Goal: Task Accomplishment & Management: Manage account settings

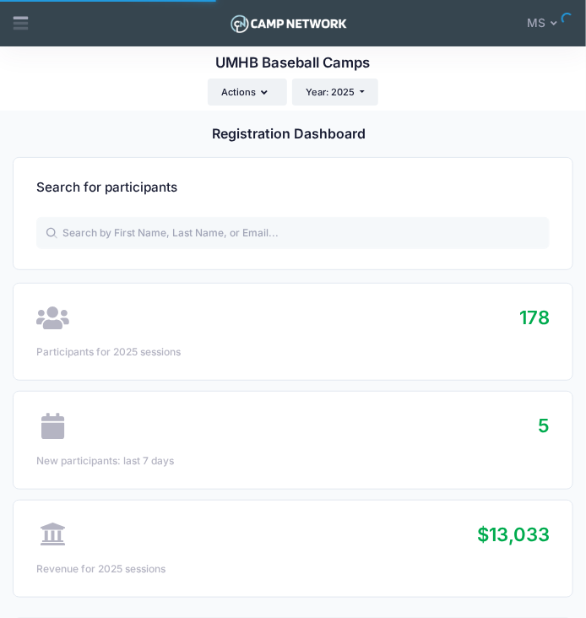
select select
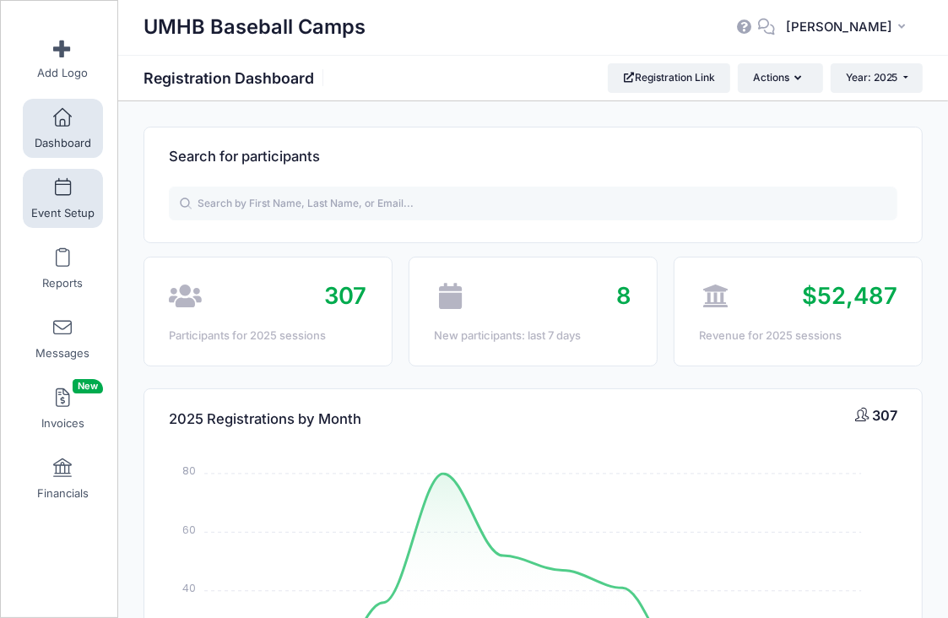
click at [62, 192] on span at bounding box center [62, 188] width 0 height 19
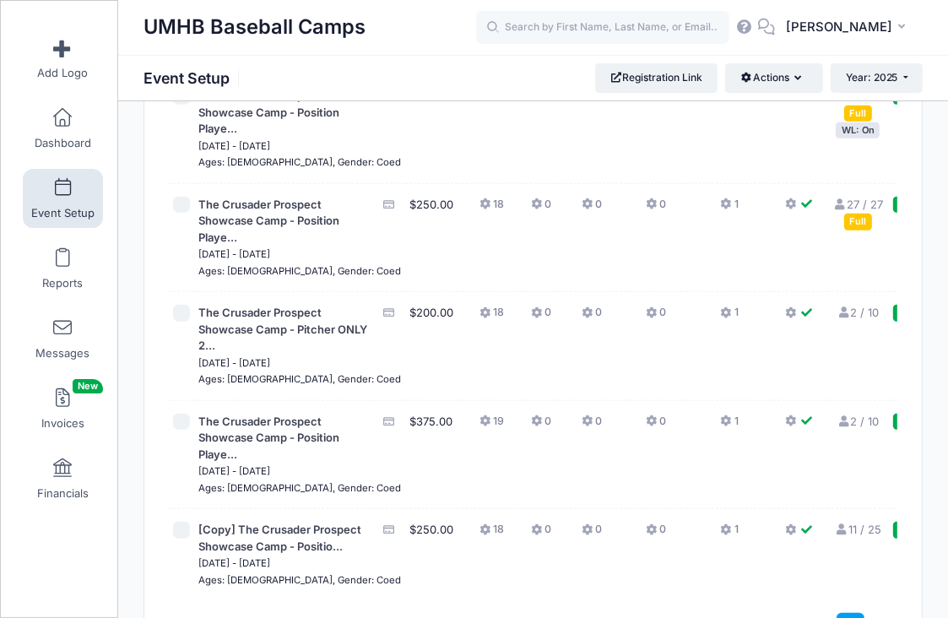
scroll to position [1128, 0]
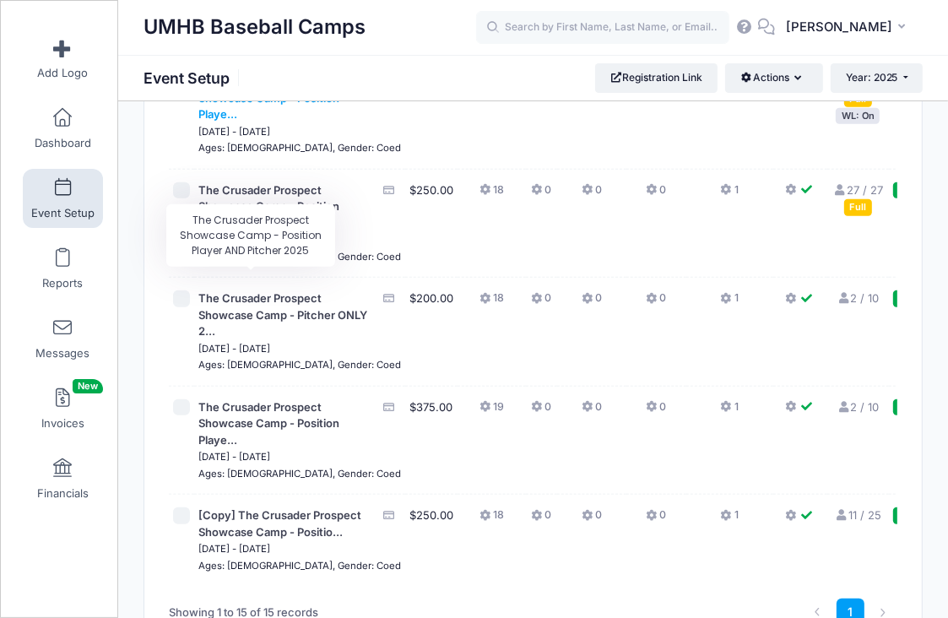
click at [242, 121] on span "The Crusader Prospect Showcase Camp - Position Playe..." at bounding box center [268, 97] width 141 height 46
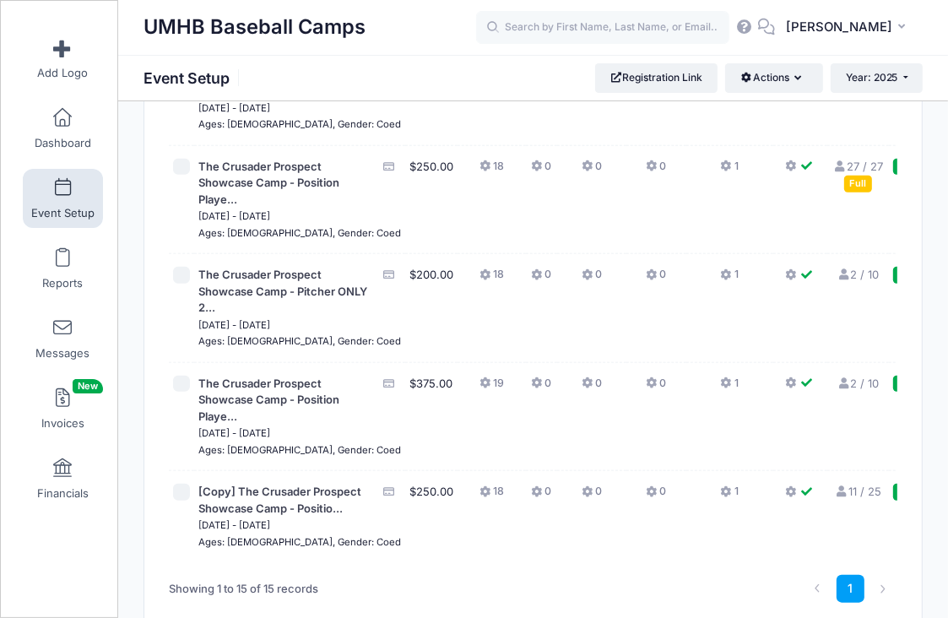
scroll to position [1162, 0]
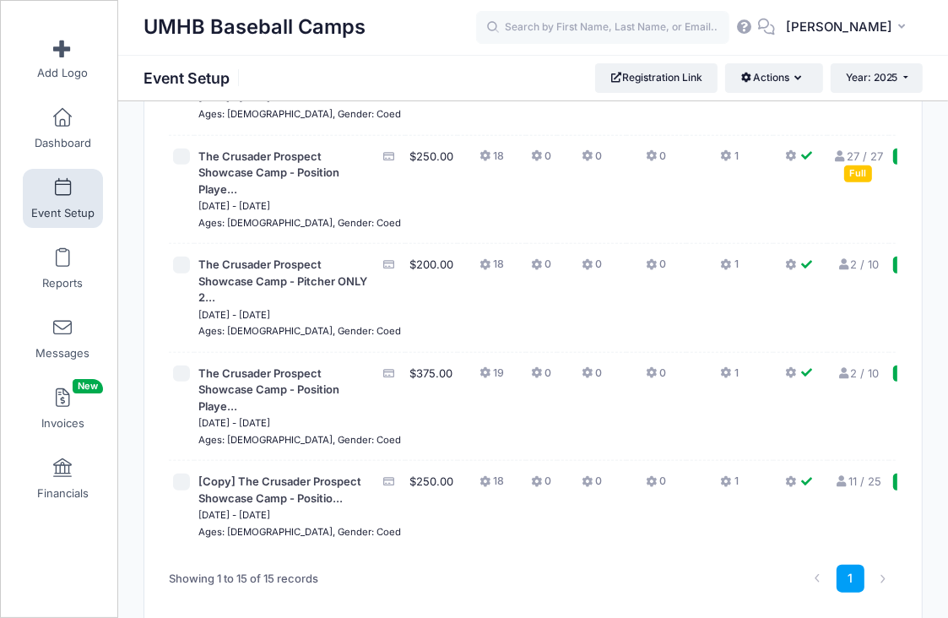
click at [835, 71] on link "10 / 10 Full" at bounding box center [858, 56] width 46 height 30
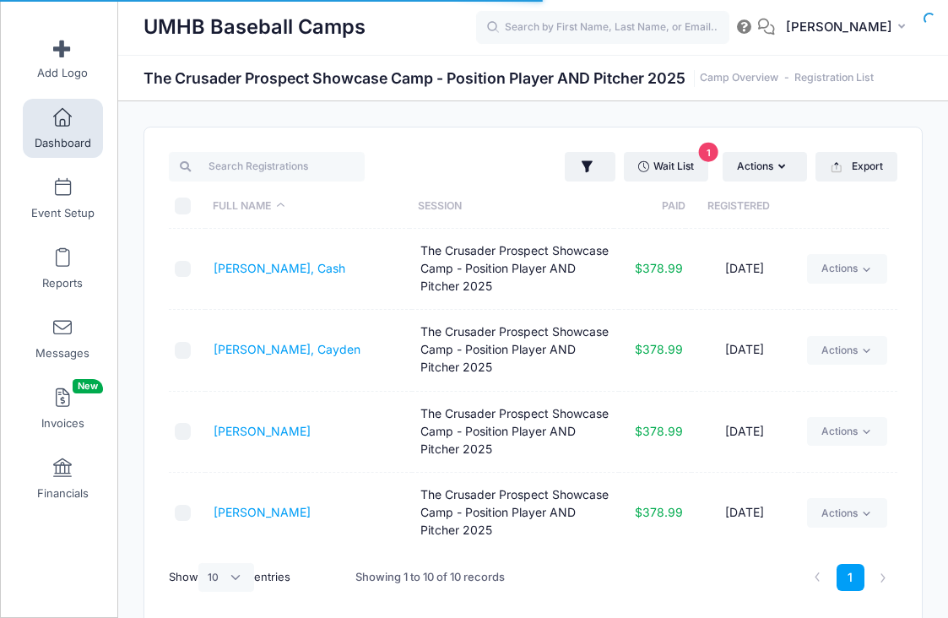
select select "10"
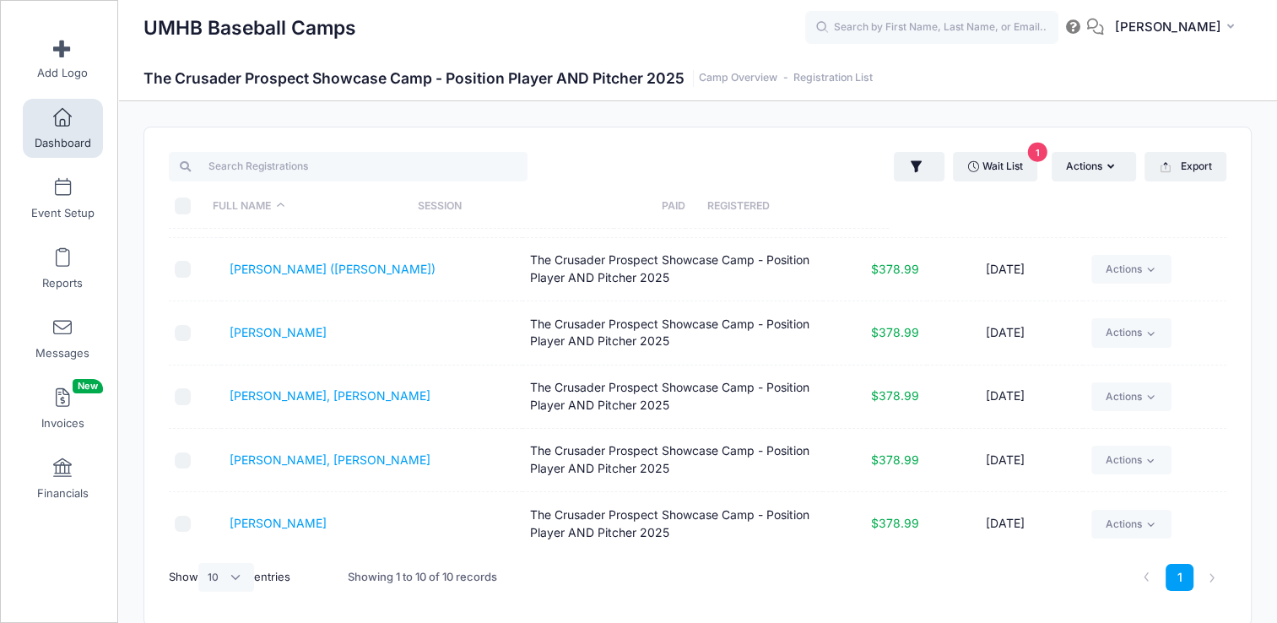
scroll to position [311, 0]
click at [48, 199] on link "Event Setup" at bounding box center [63, 198] width 80 height 59
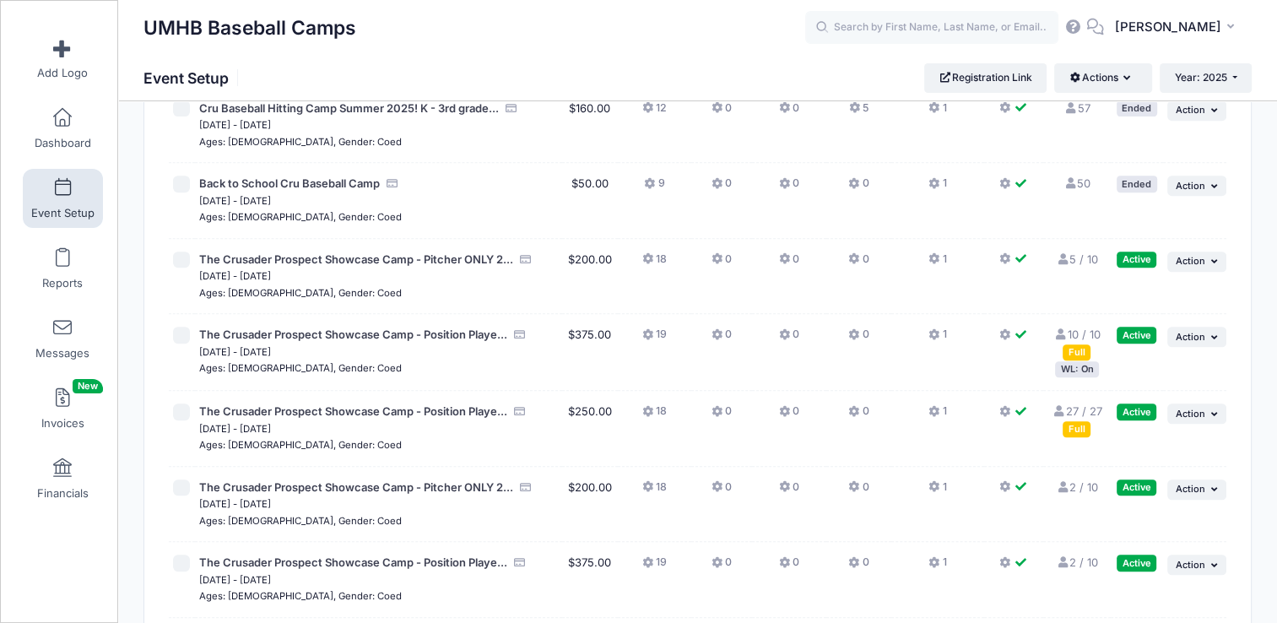
scroll to position [684, 0]
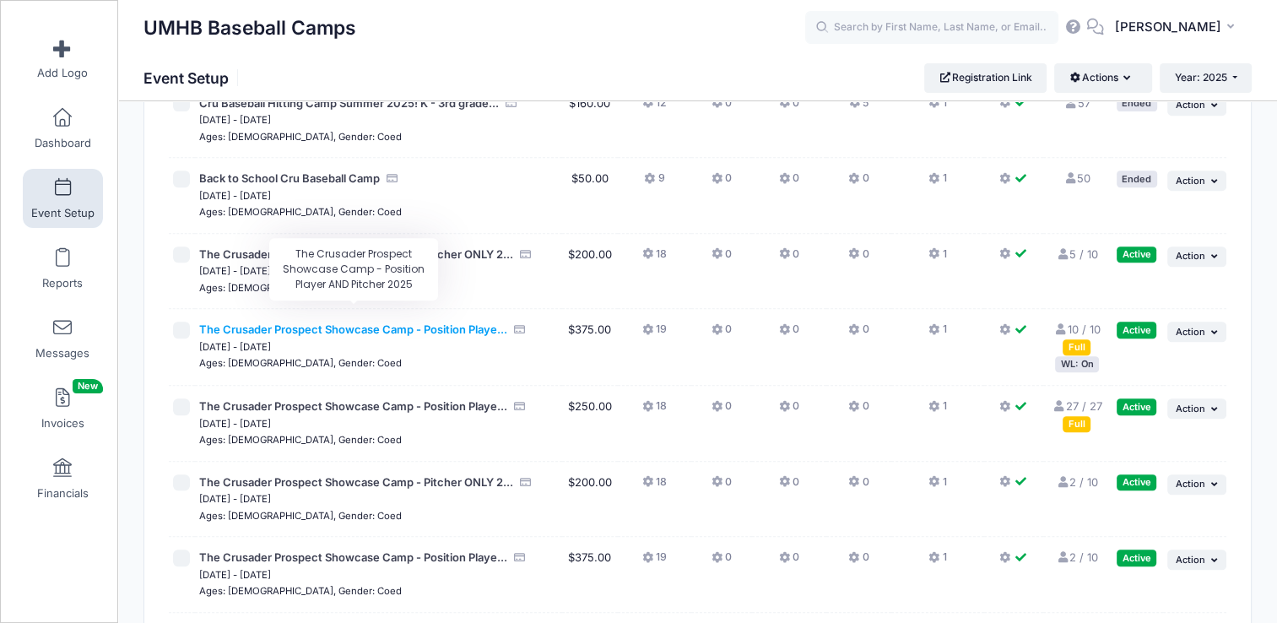
click at [311, 322] on span "The Crusader Prospect Showcase Camp - Position Playe..." at bounding box center [353, 329] width 308 height 14
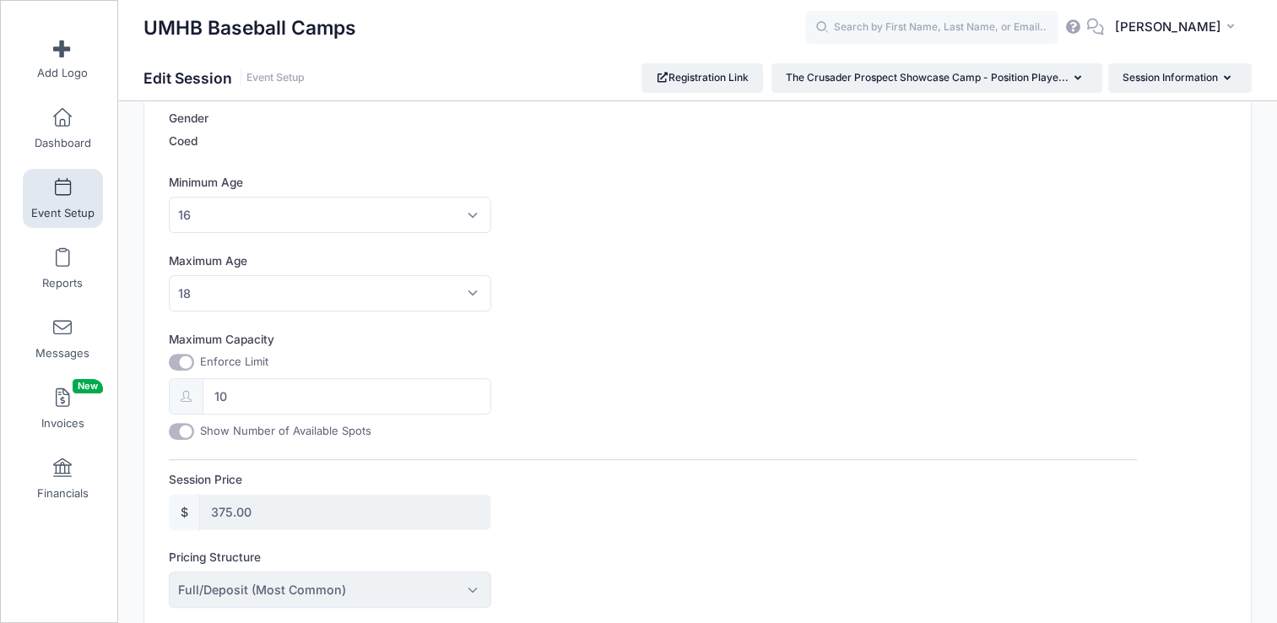
scroll to position [455, 0]
click at [284, 386] on input "10" at bounding box center [347, 393] width 289 height 36
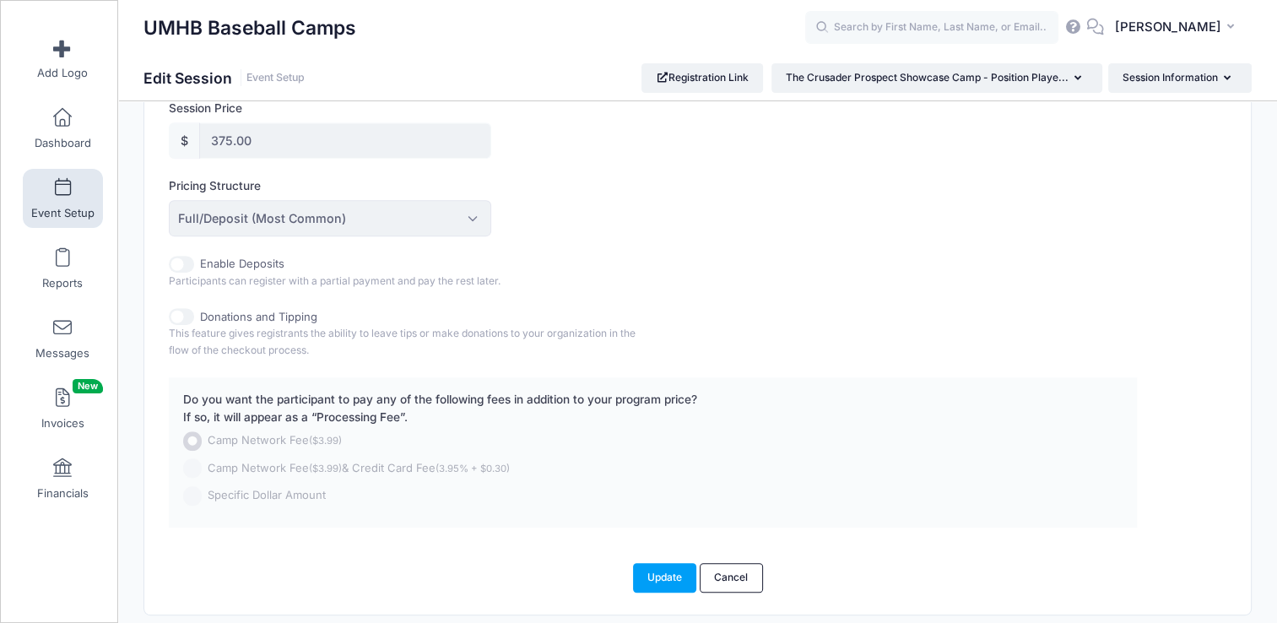
scroll to position [825, 0]
type input "11"
click at [647, 574] on button "Update" at bounding box center [665, 575] width 64 height 29
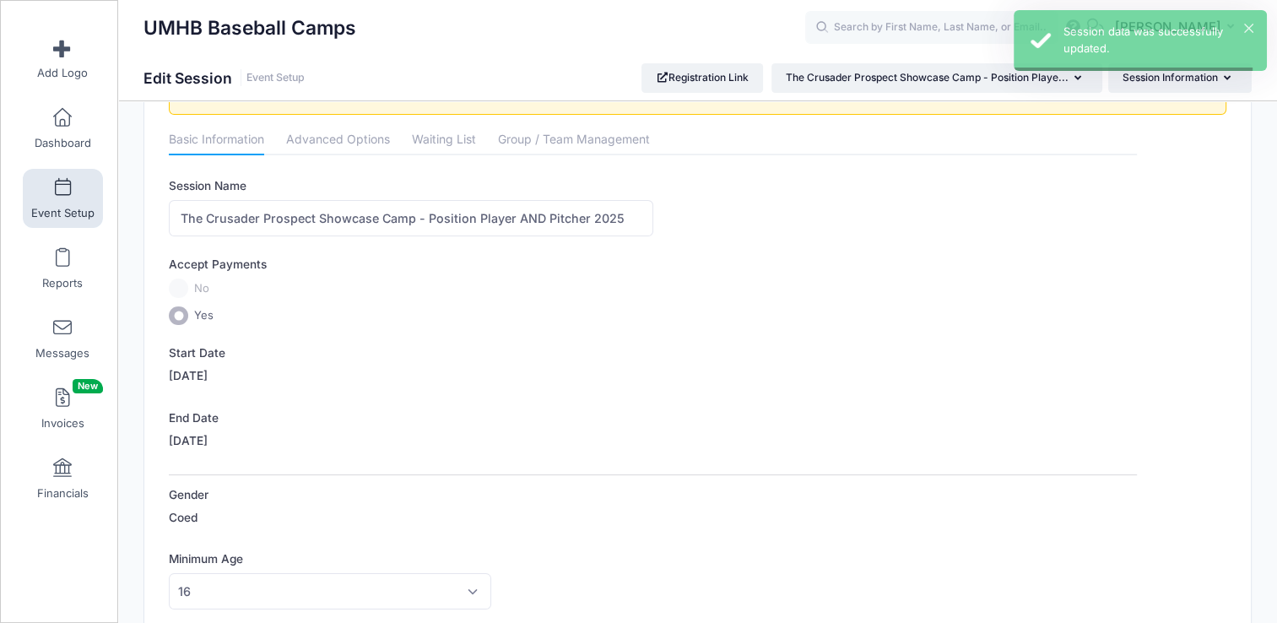
scroll to position [0, 0]
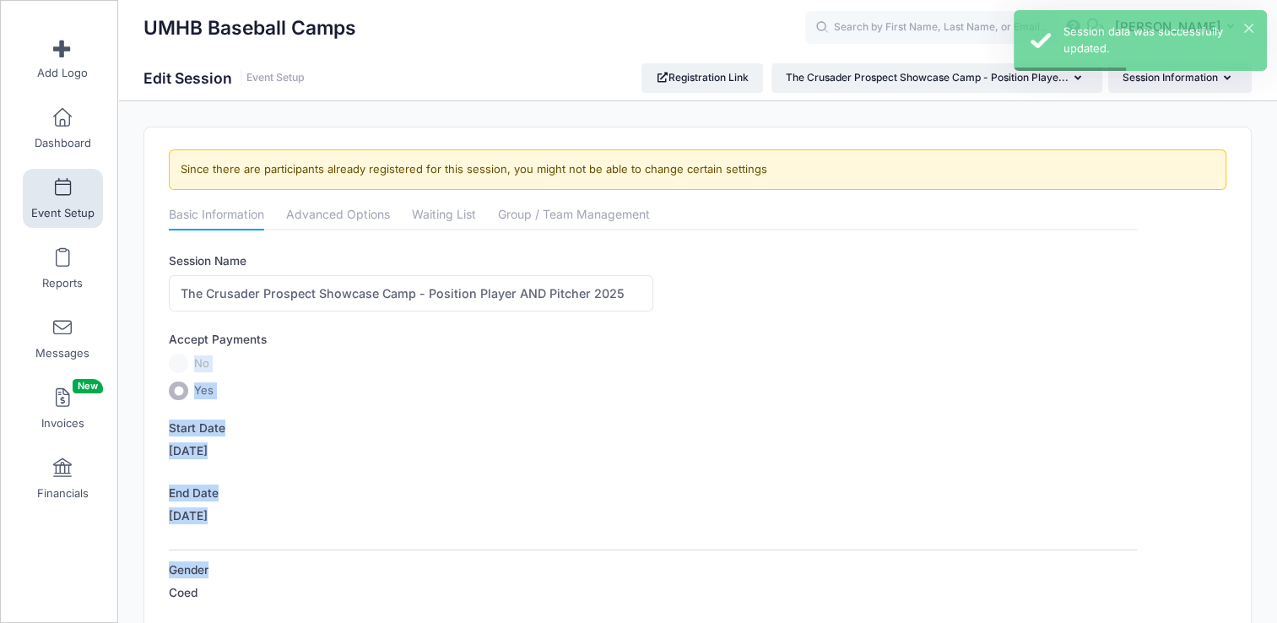
drag, startPoint x: 647, startPoint y: 574, endPoint x: 570, endPoint y: 339, distance: 248.0
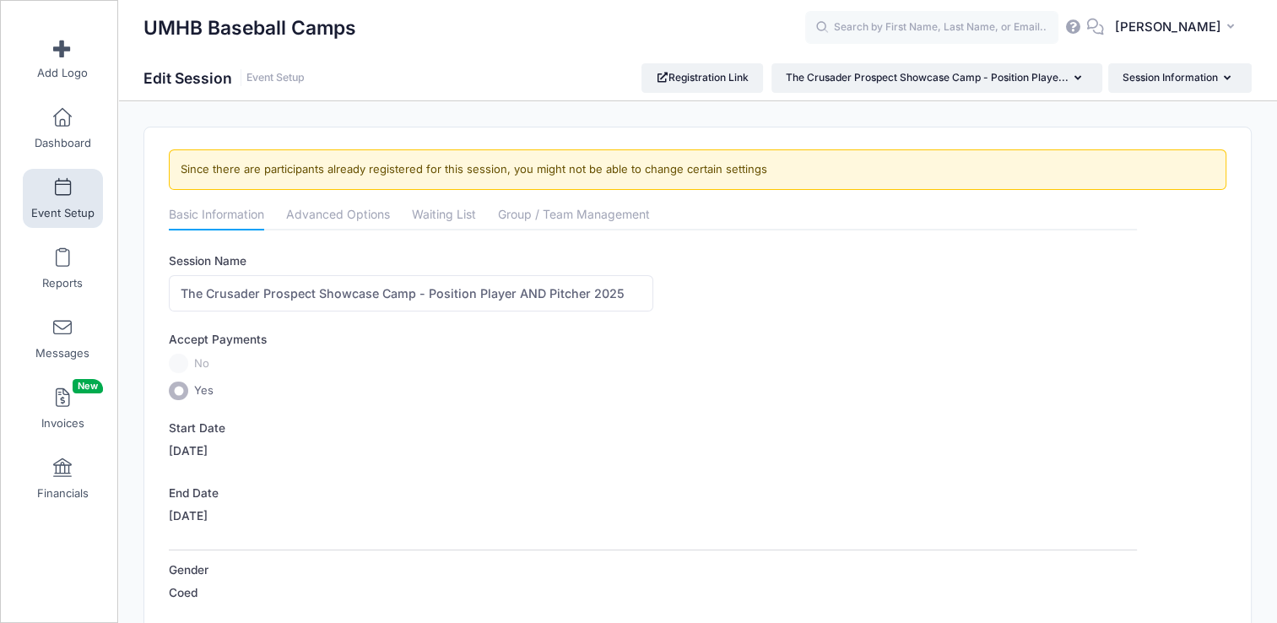
click at [474, 73] on div "UMHB Baseball Camps Edit Session Event Setup Registration Link The Crusader Pro…" at bounding box center [697, 77] width 1159 height 29
click at [62, 194] on span at bounding box center [62, 188] width 0 height 19
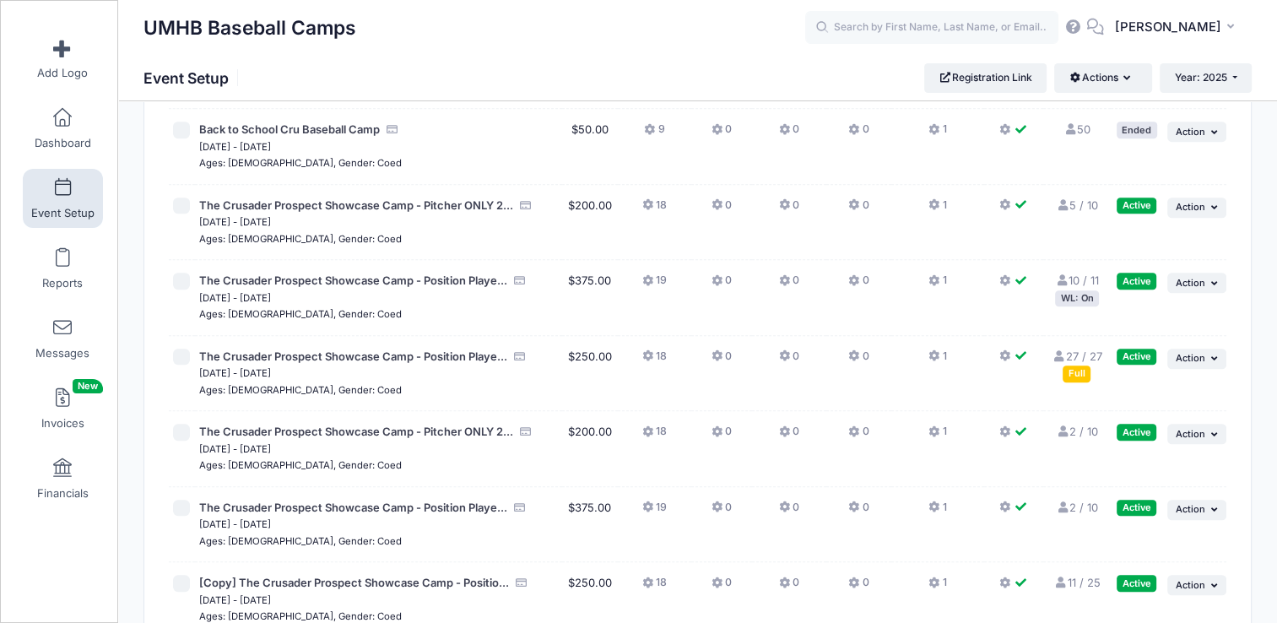
scroll to position [736, 0]
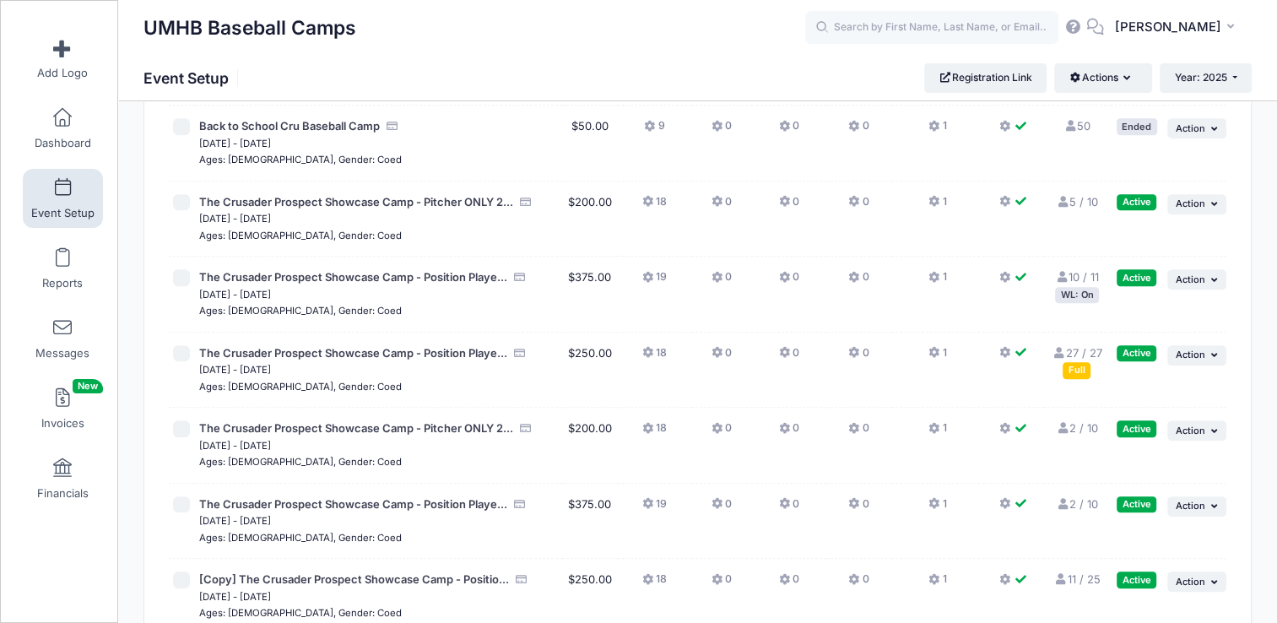
click at [1081, 270] on link "10 / 11 Full" at bounding box center [1077, 277] width 44 height 14
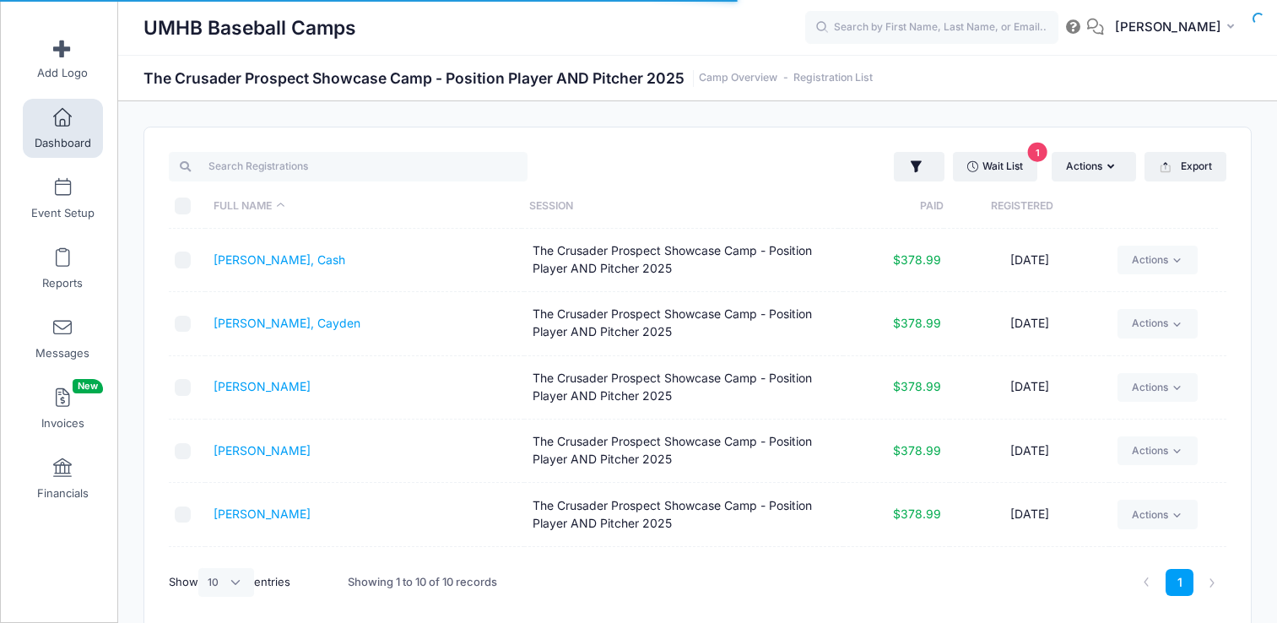
select select "10"
click at [1003, 159] on link "Wait List 1" at bounding box center [995, 166] width 84 height 29
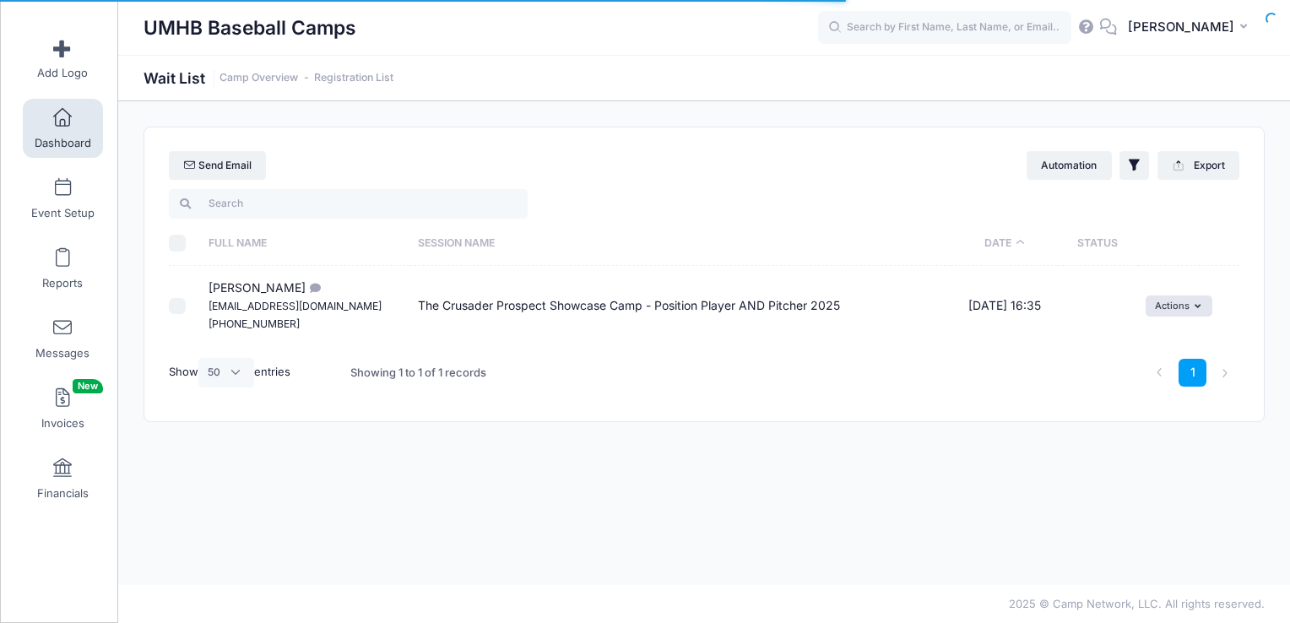
select select "50"
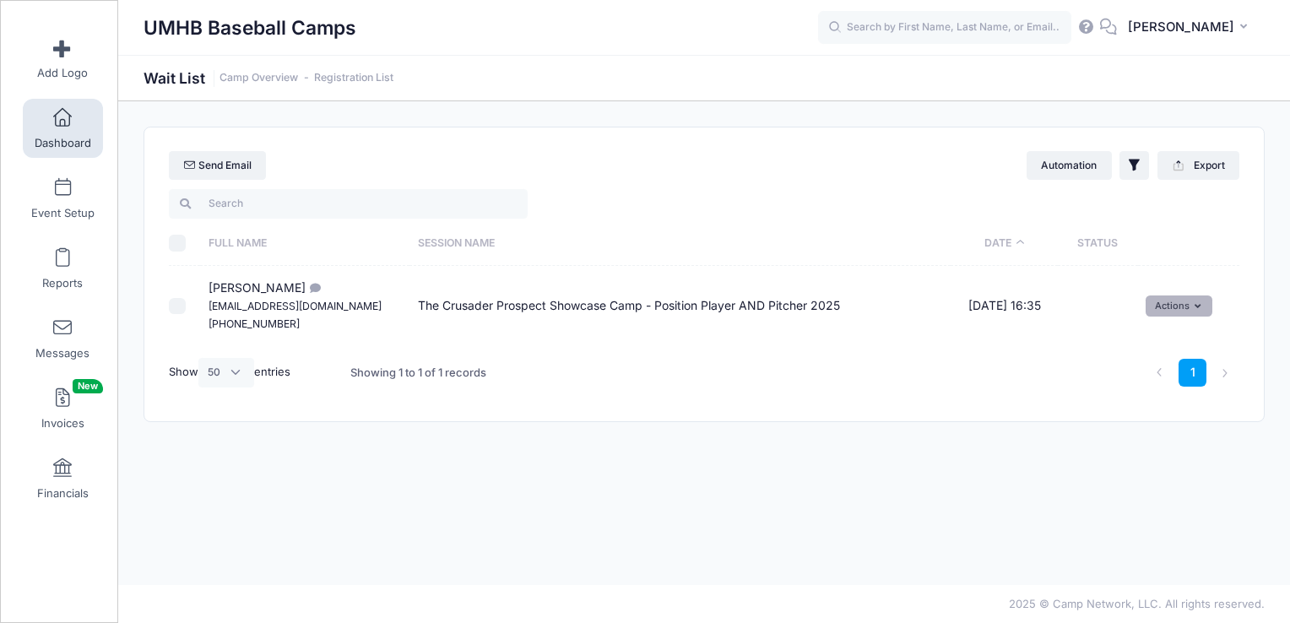
click at [1175, 301] on button "Actions" at bounding box center [1179, 305] width 67 height 20
click at [1174, 339] on link "Invite" at bounding box center [1166, 343] width 73 height 32
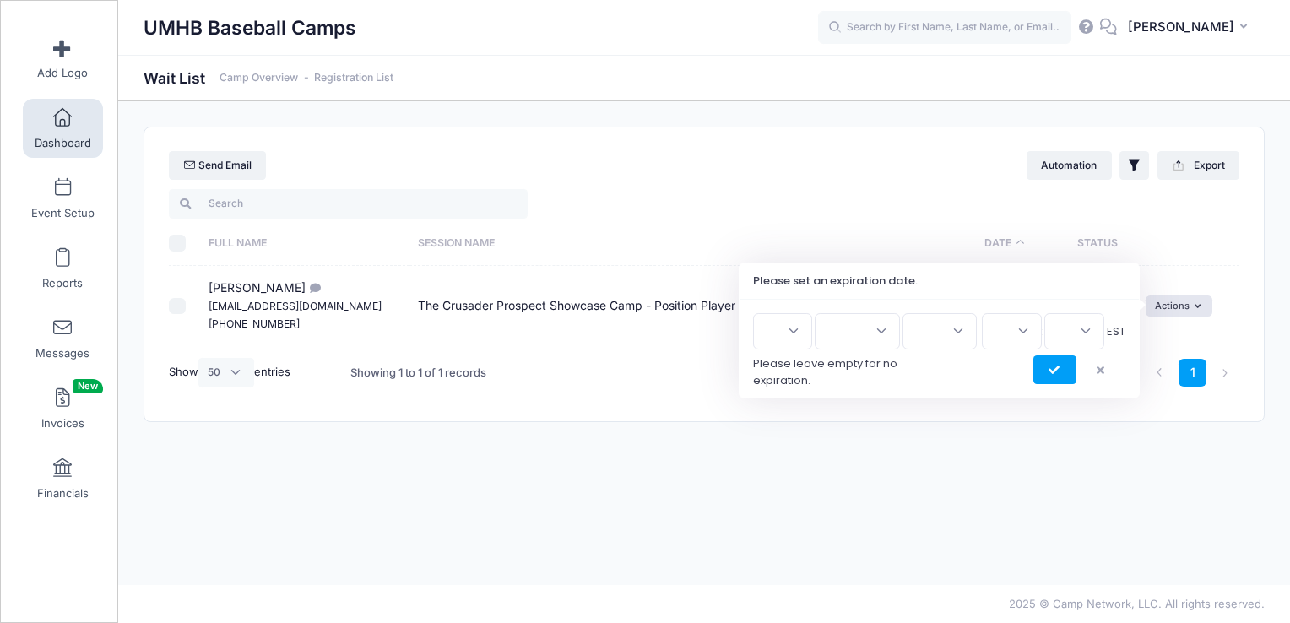
click at [794, 335] on select "1 2 3 4 5 6 7 8 9 10 11 12 13 14 15 16 17 18 19 20 21 22 23 24 25 26 27 28 29 3…" at bounding box center [782, 331] width 59 height 36
click at [880, 322] on select "Jan Feb Mar Apr May Jun Jul Aug Sep Oct Nov Dec" at bounding box center [857, 331] width 85 height 36
click at [1057, 371] on icon "submit" at bounding box center [1055, 371] width 14 height 0
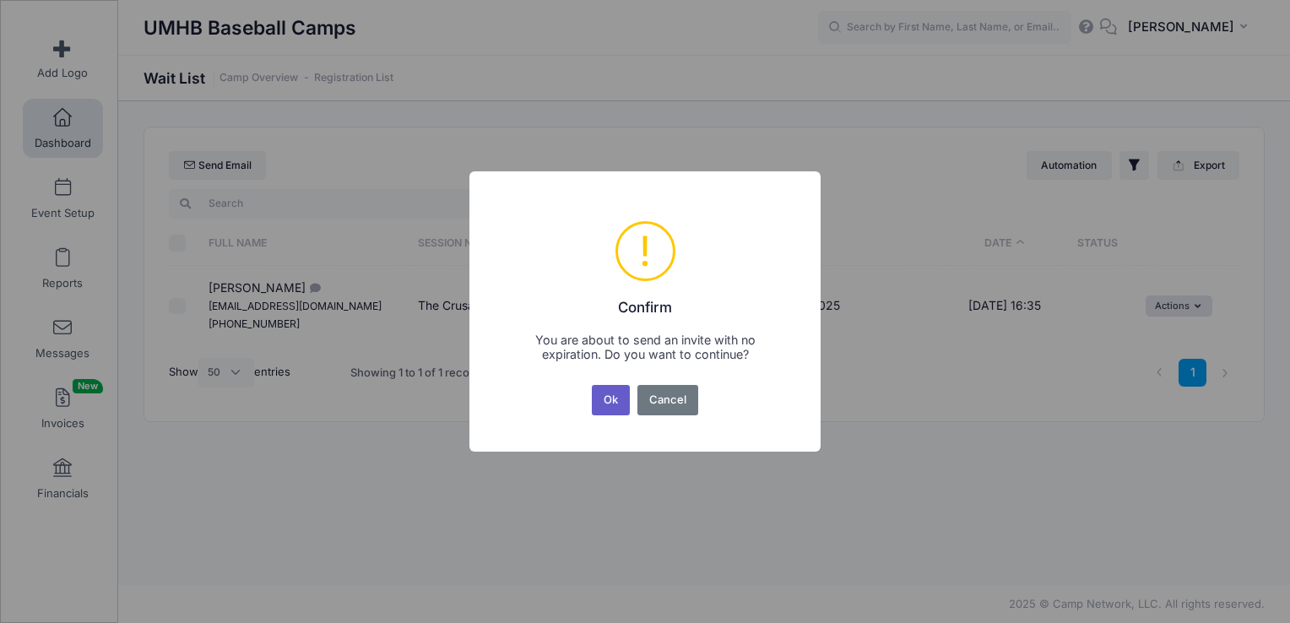
click at [610, 400] on button "Ok" at bounding box center [611, 400] width 39 height 30
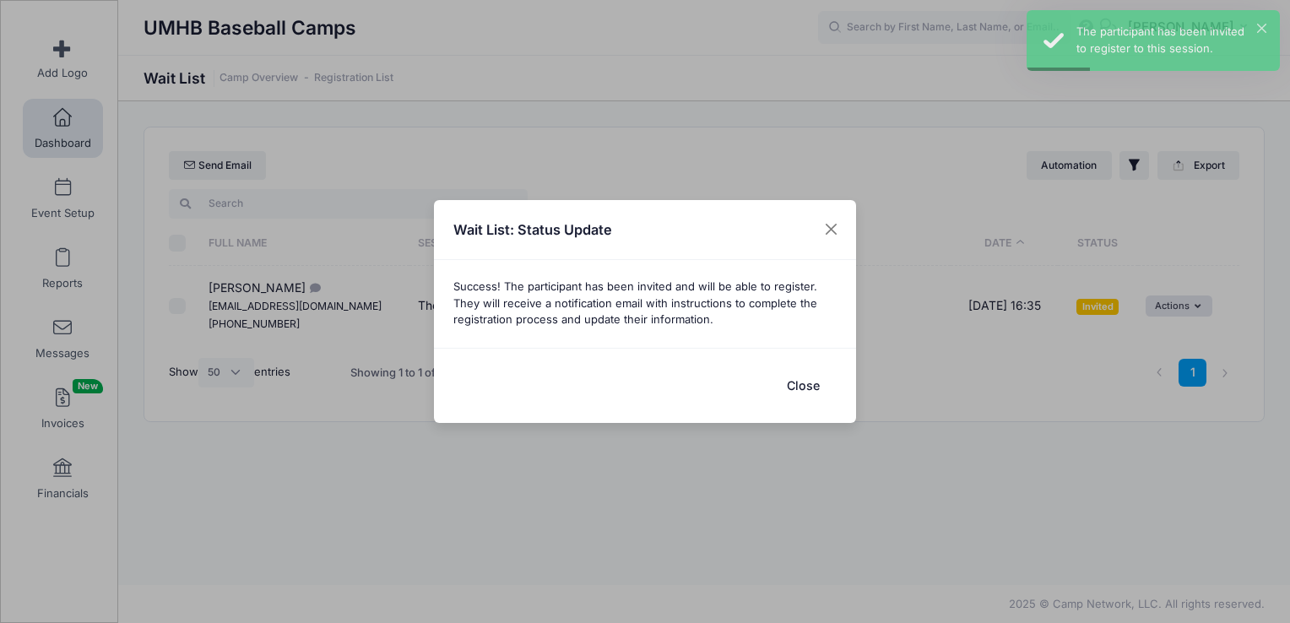
click at [803, 391] on button "Close" at bounding box center [803, 385] width 68 height 36
